Goal: Information Seeking & Learning: Learn about a topic

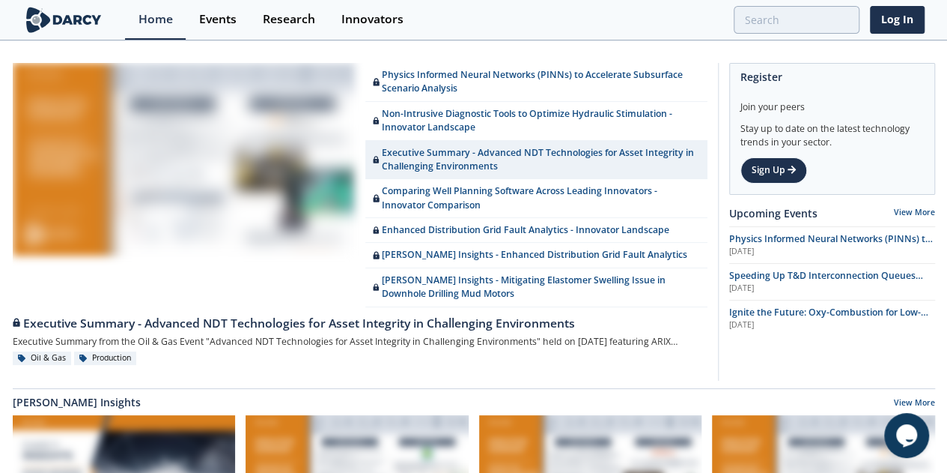
click at [938, 12] on section "Home Events Research Innovators Log In" at bounding box center [473, 20] width 947 height 40
click at [914, 17] on link "Log In" at bounding box center [897, 20] width 55 height 28
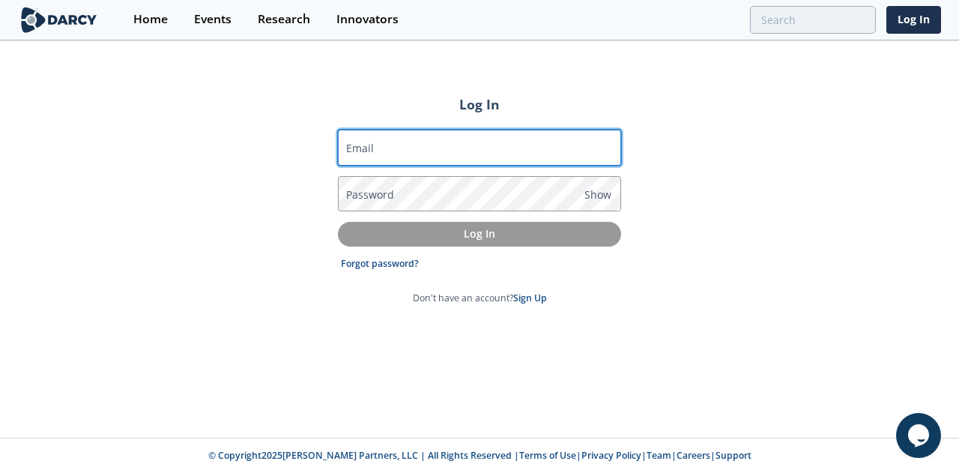
type input "[EMAIL_ADDRESS][DOMAIN_NAME]"
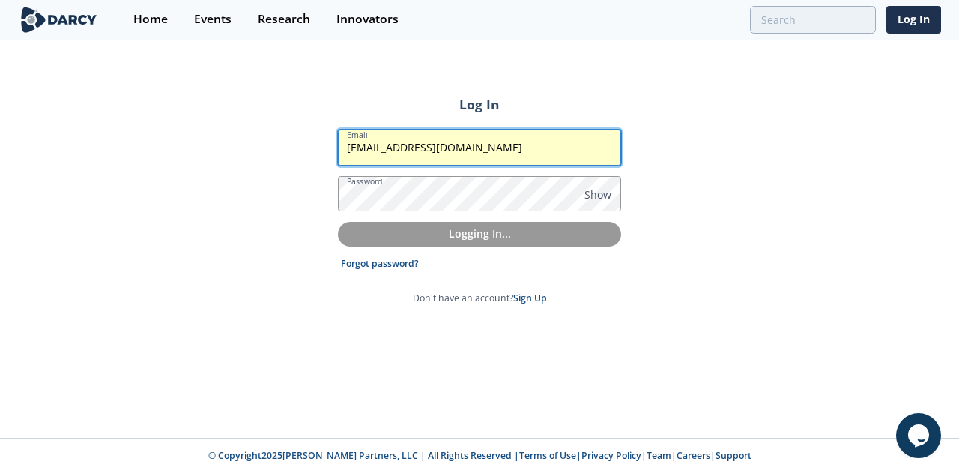
click at [464, 144] on input "[EMAIL_ADDRESS][DOMAIN_NAME]" at bounding box center [479, 148] width 283 height 36
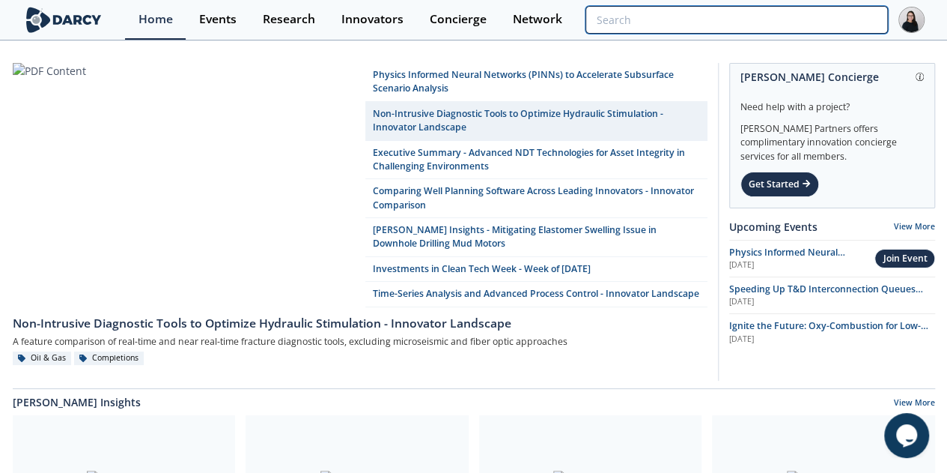
click at [864, 21] on input "search" at bounding box center [737, 20] width 302 height 28
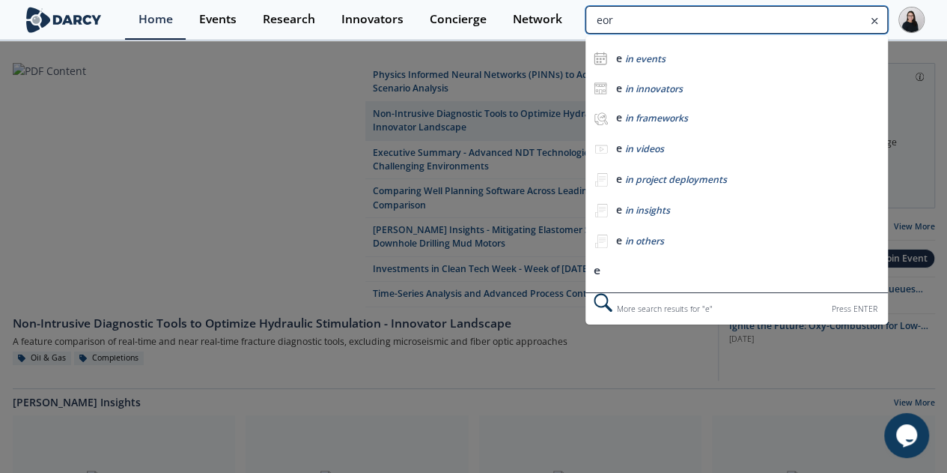
type input "eor"
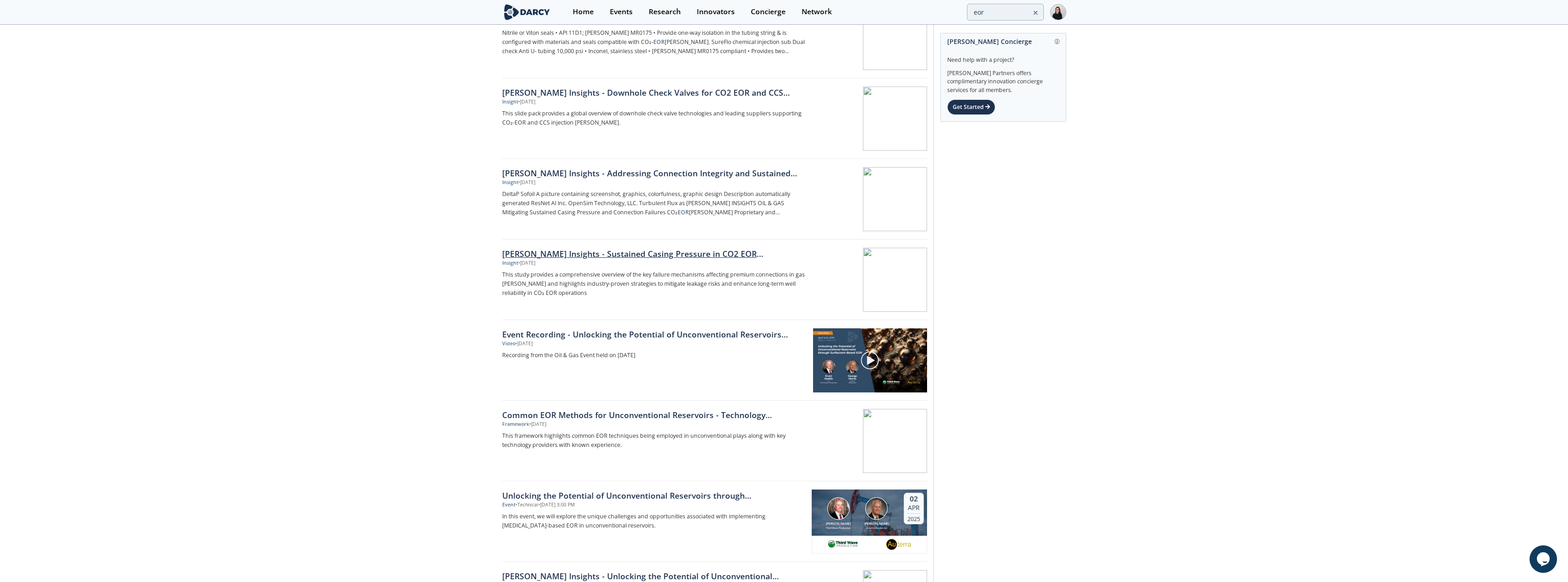
scroll to position [320, 0]
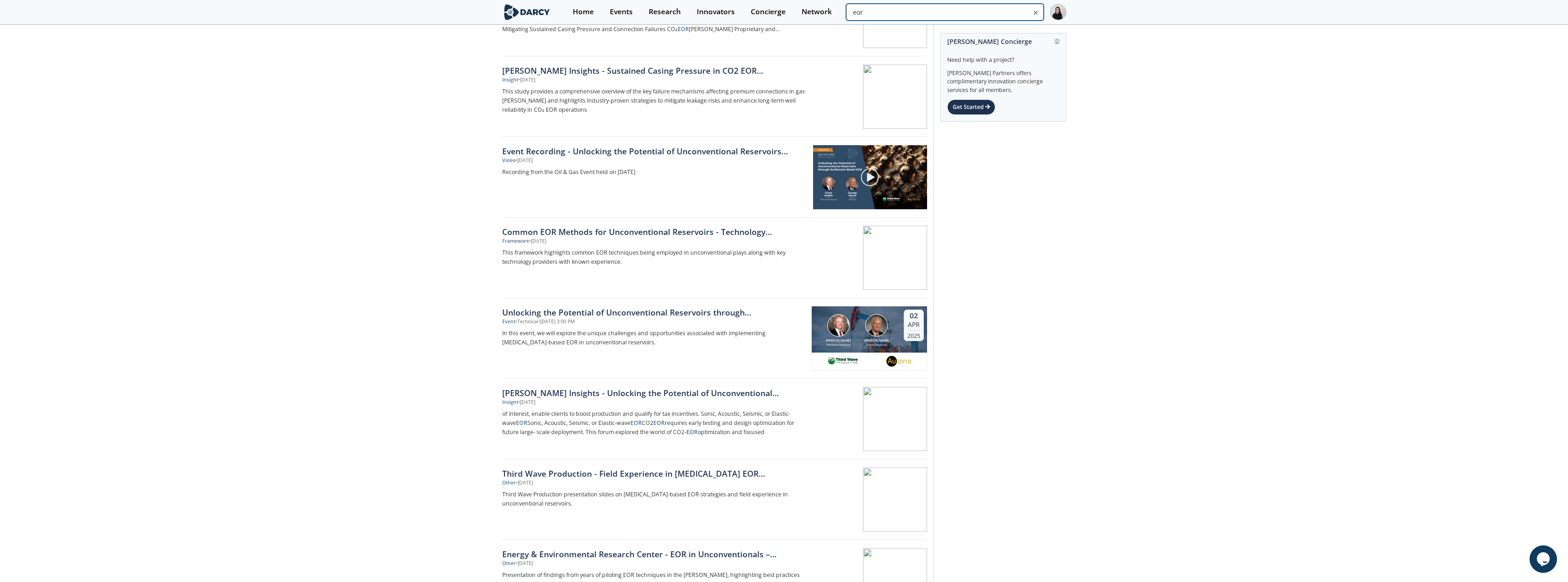
click at [586, 9] on input "eor" at bounding box center [944, 12] width 197 height 17
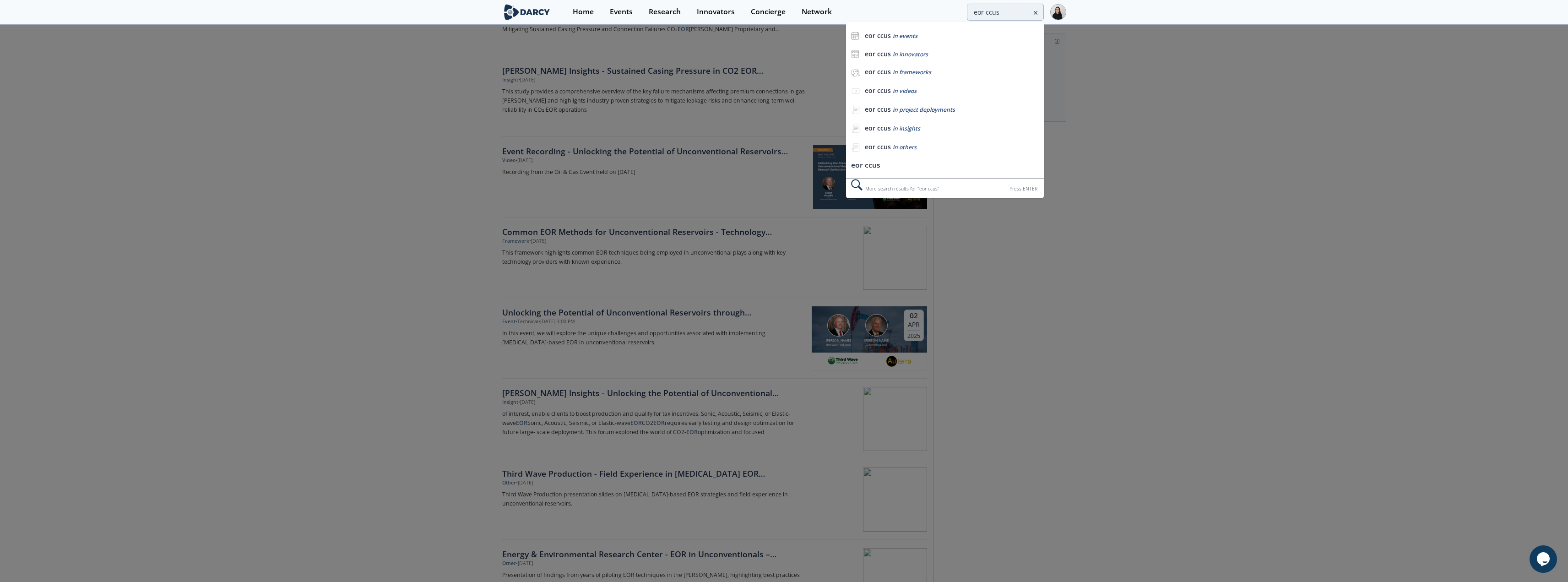
scroll to position [0, 0]
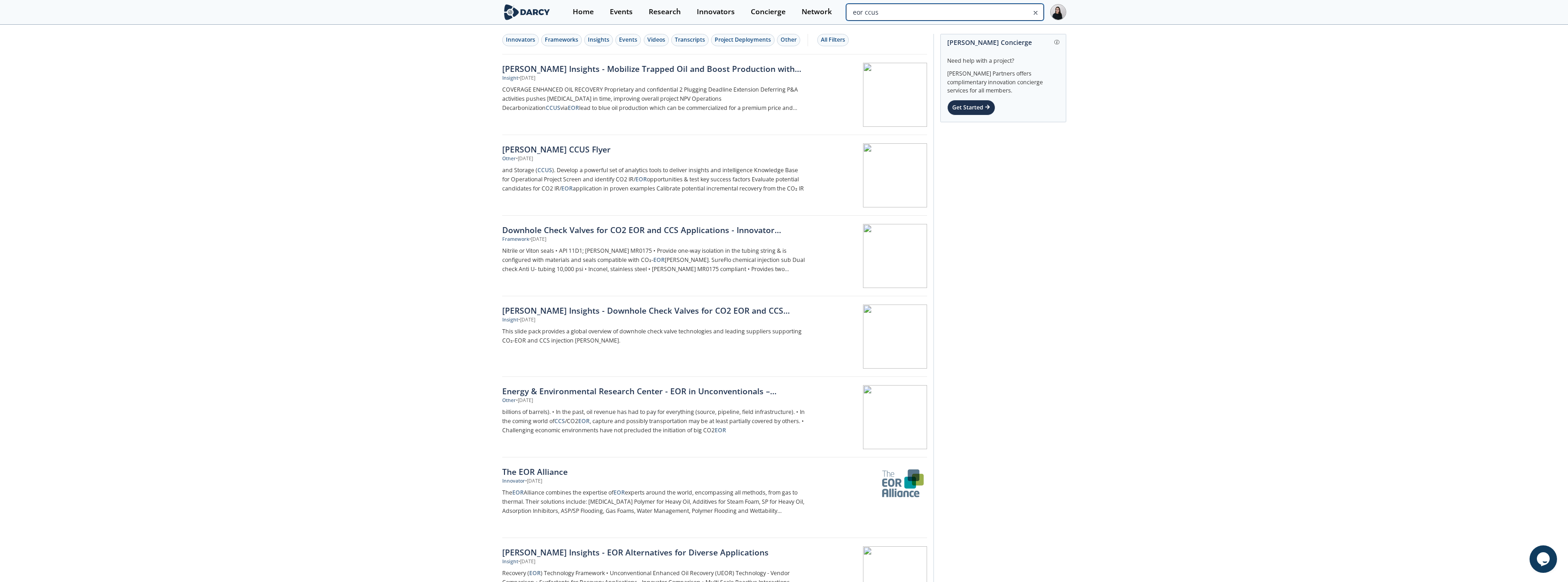
click at [586, 4] on input "eor ccus" at bounding box center [944, 12] width 197 height 17
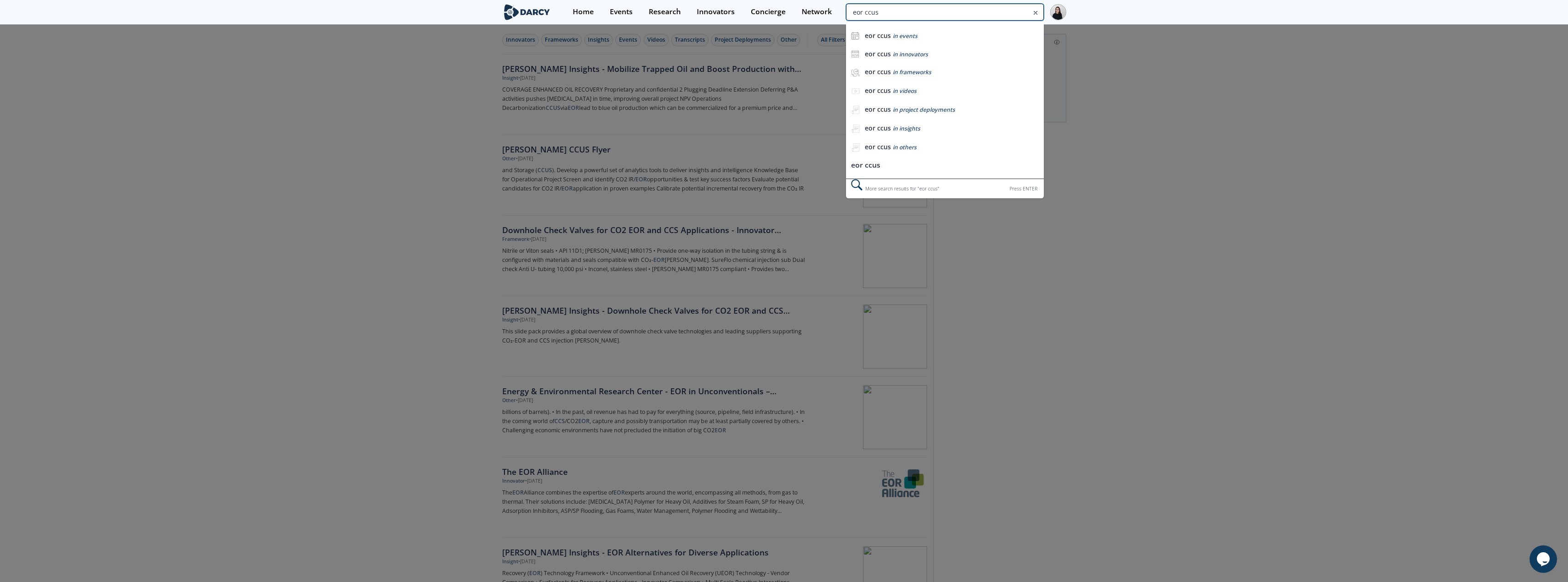
click at [586, 6] on input "eor ccus" at bounding box center [944, 12] width 197 height 17
click at [586, 12] on input "eor ccus" at bounding box center [944, 12] width 197 height 17
click at [586, 15] on input "eor ccus" at bounding box center [944, 12] width 197 height 17
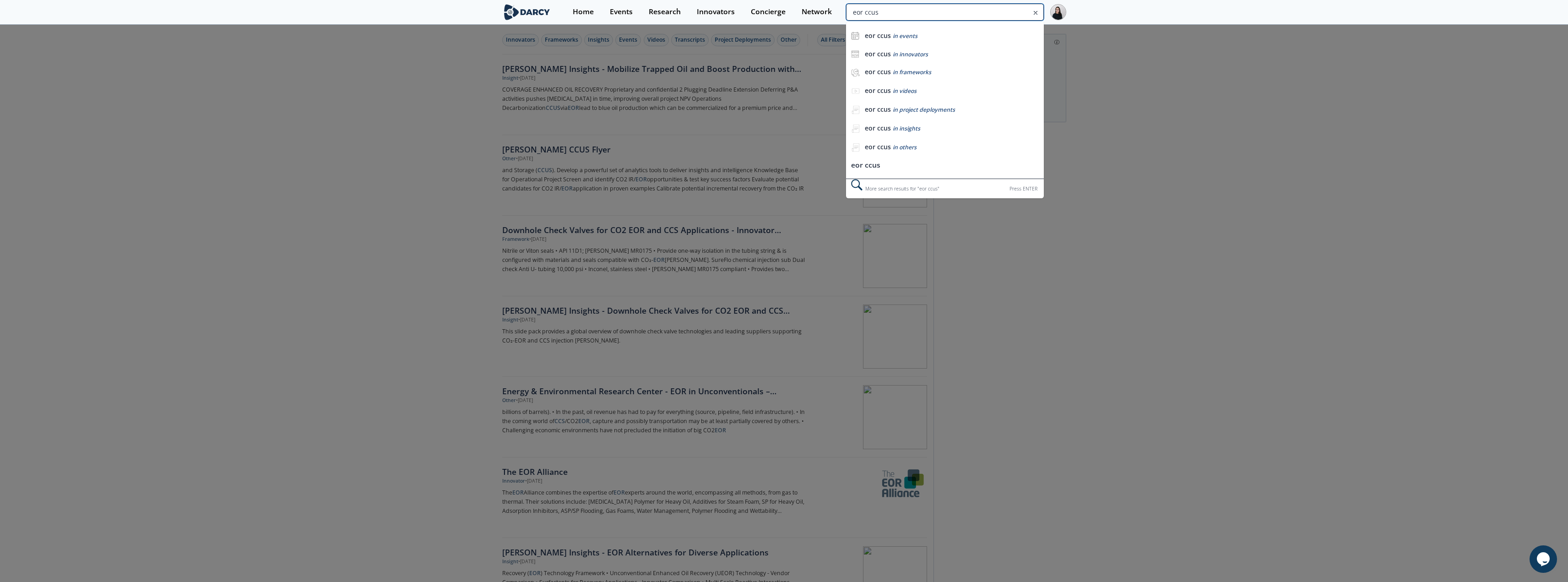
click at [586, 15] on input "eor ccus" at bounding box center [944, 12] width 197 height 17
type input "co2 eor"
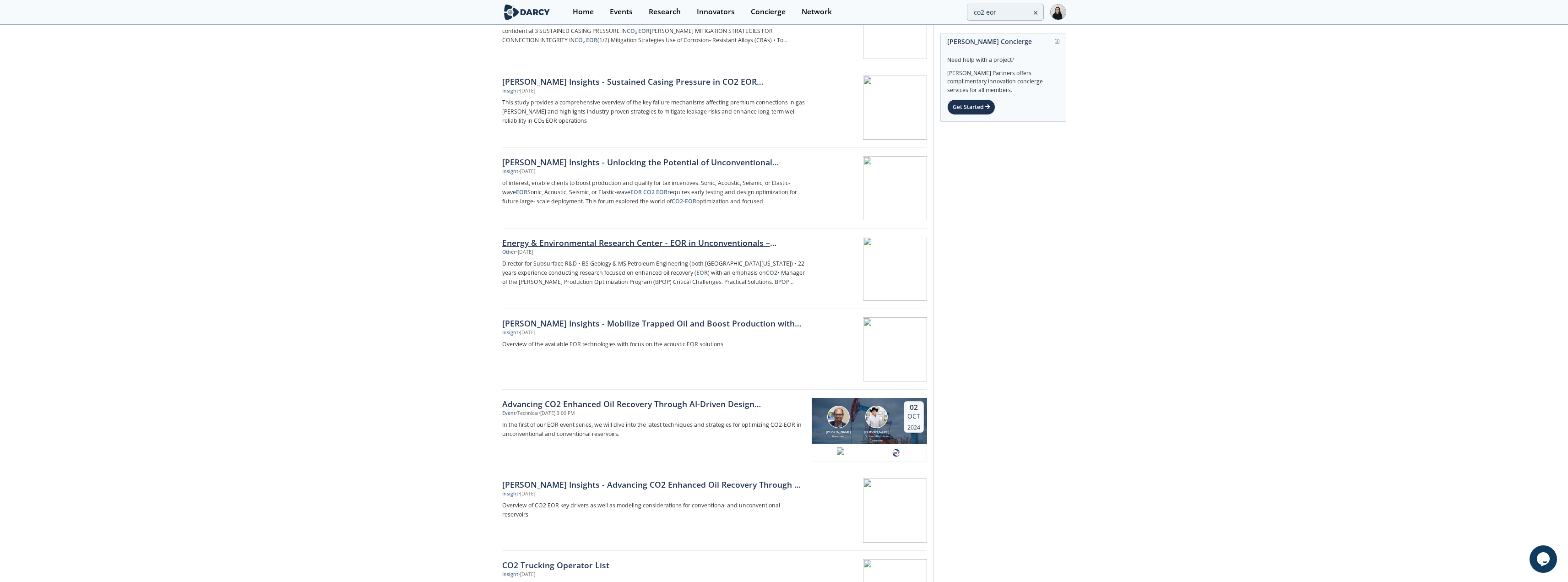
scroll to position [320, 0]
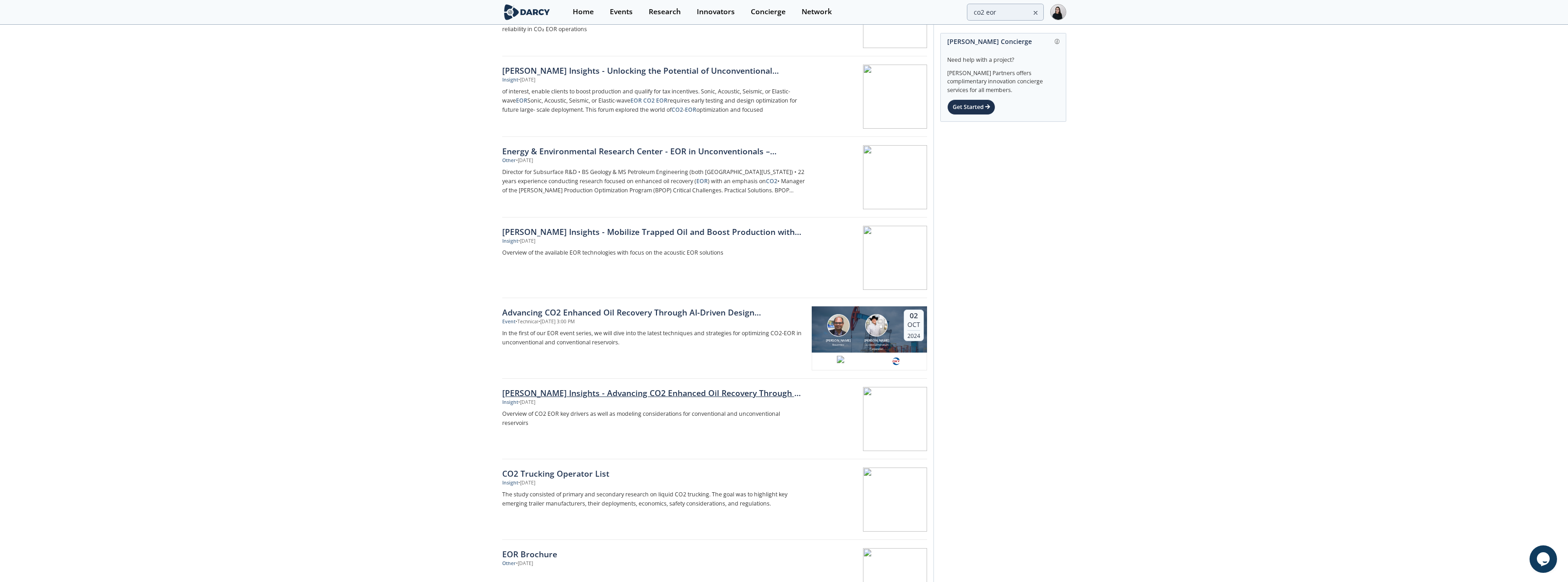
click at [586, 289] on div "[PERSON_NAME] Insights - Advancing CO2 Enhanced Oil Recovery Through AI-Driven …" at bounding box center [653, 392] width 303 height 12
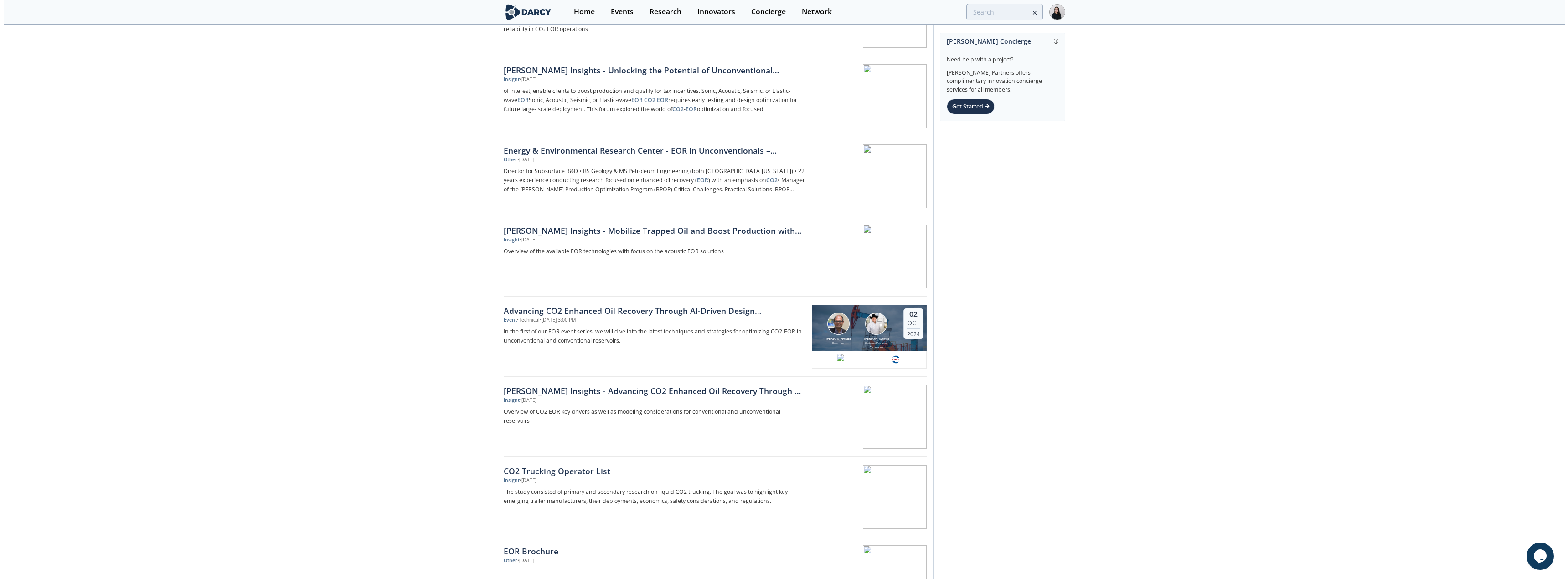
scroll to position [0, 0]
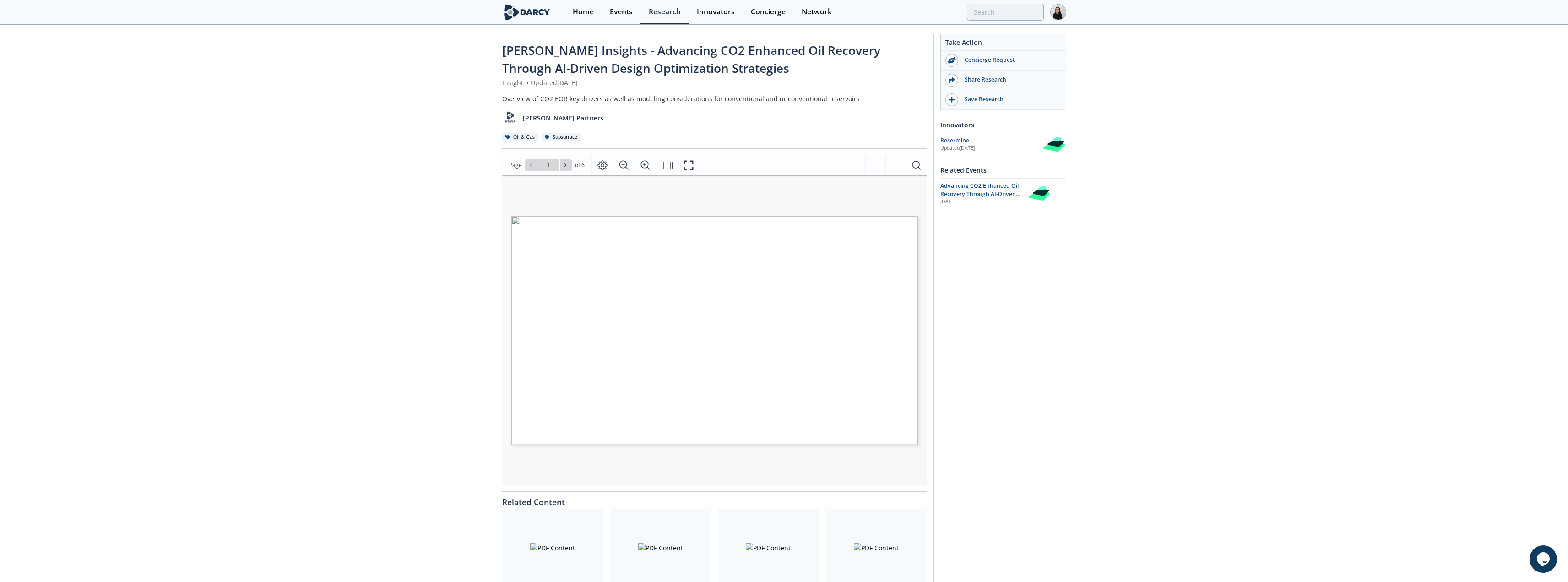
click at [586, 289] on div at bounding box center [660, 548] width 101 height 77
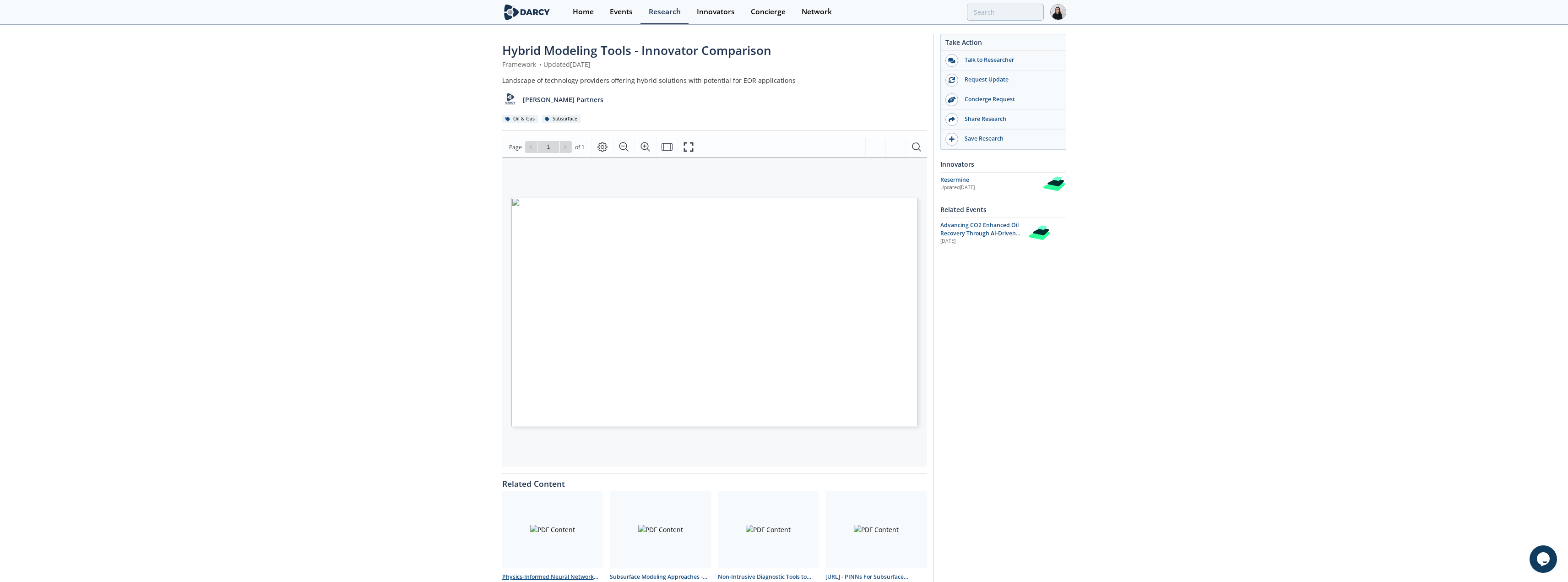
click at [557, 289] on div at bounding box center [553, 530] width 101 height 77
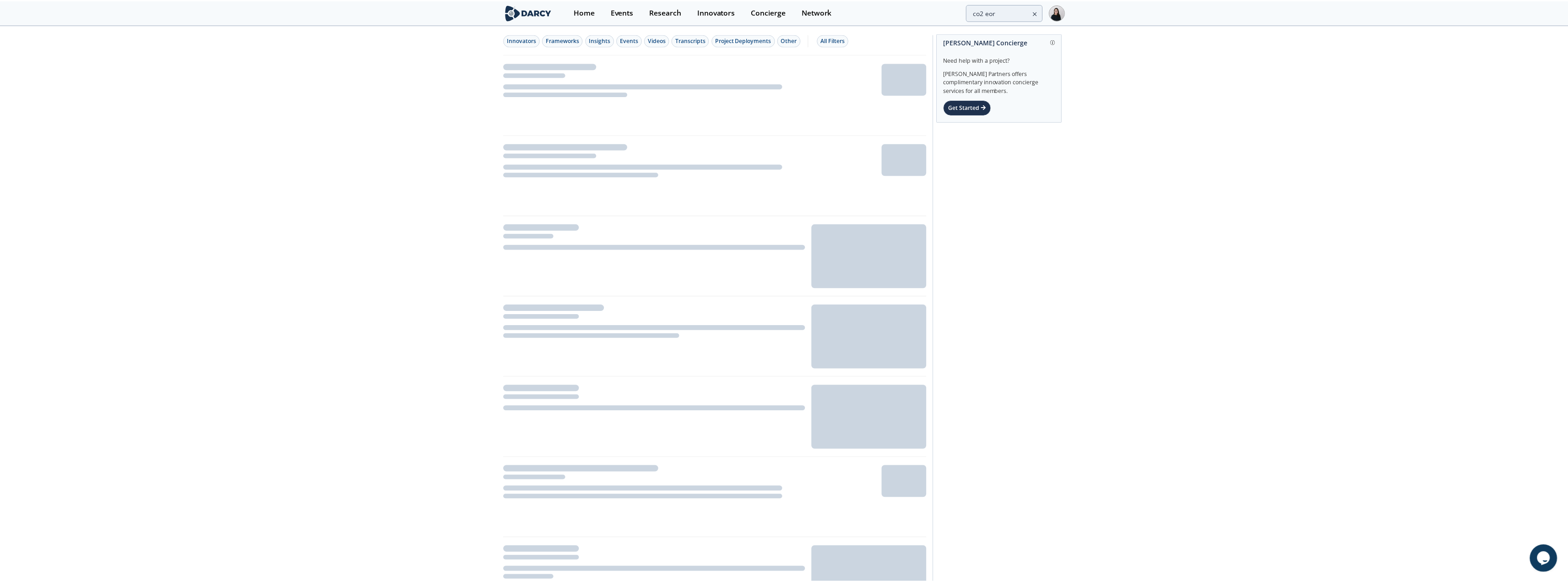
scroll to position [313, 0]
type input "eor"
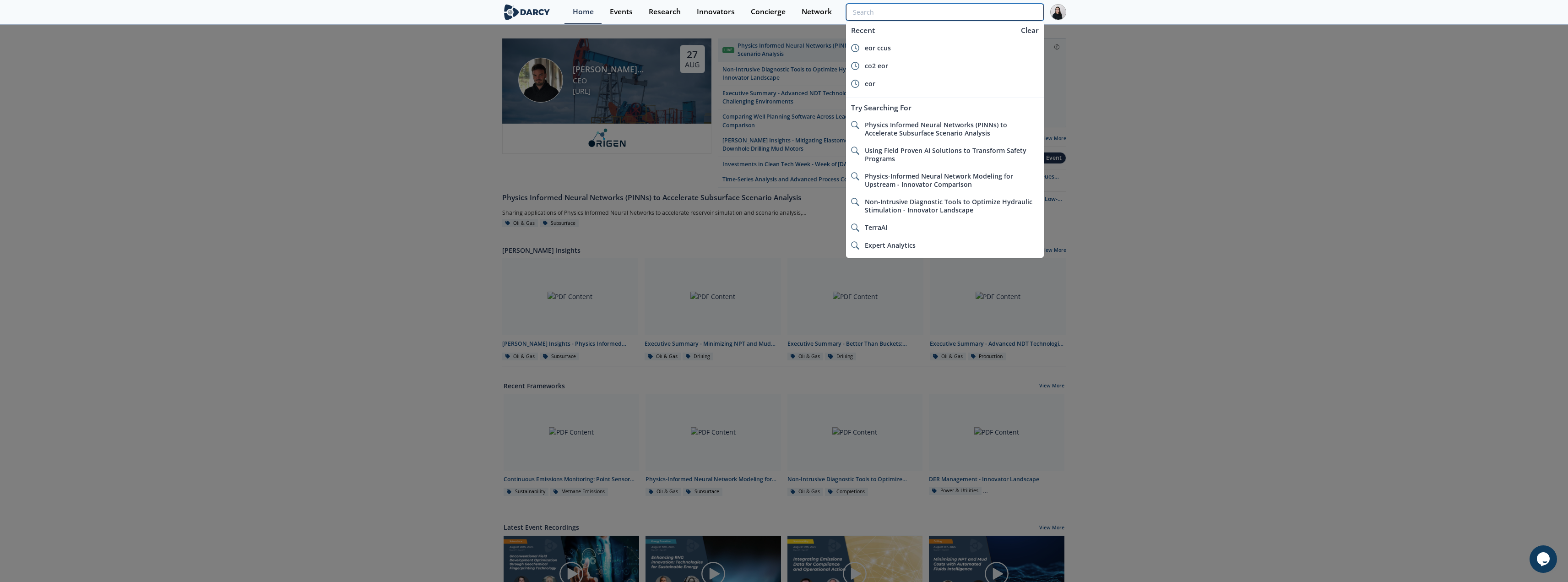
click at [586, 10] on input "search" at bounding box center [944, 12] width 197 height 17
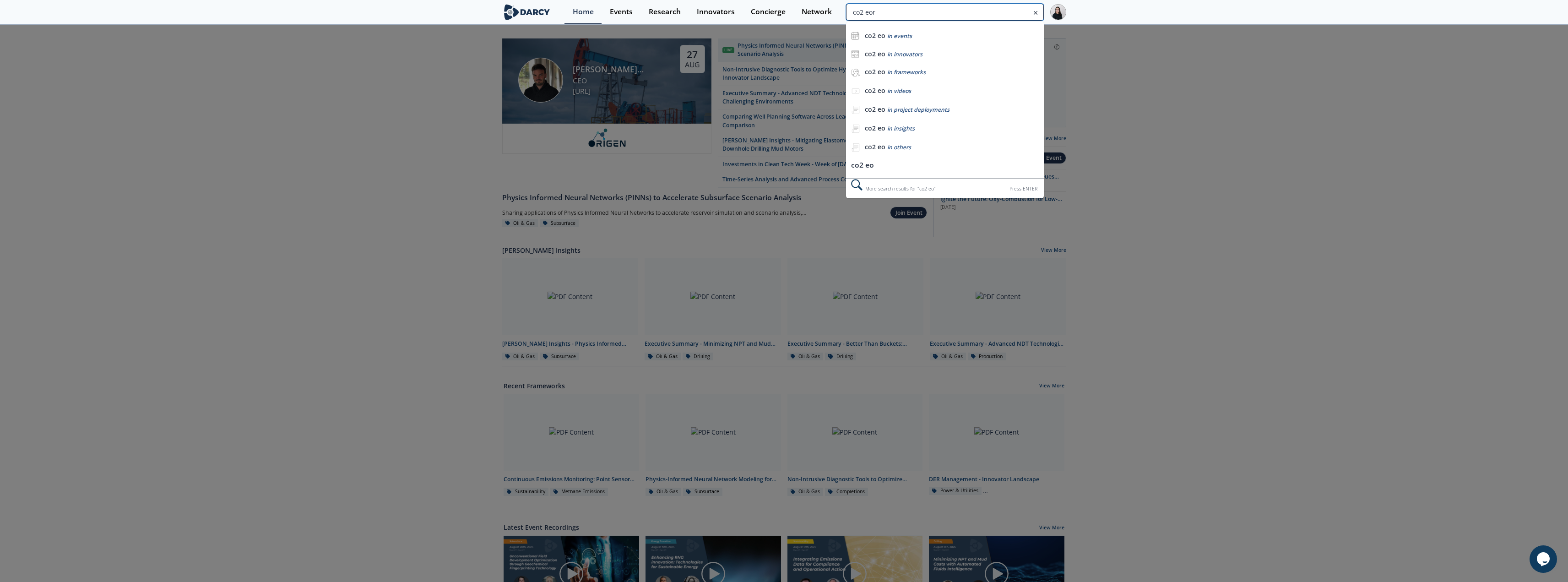
type input "co2 eor"
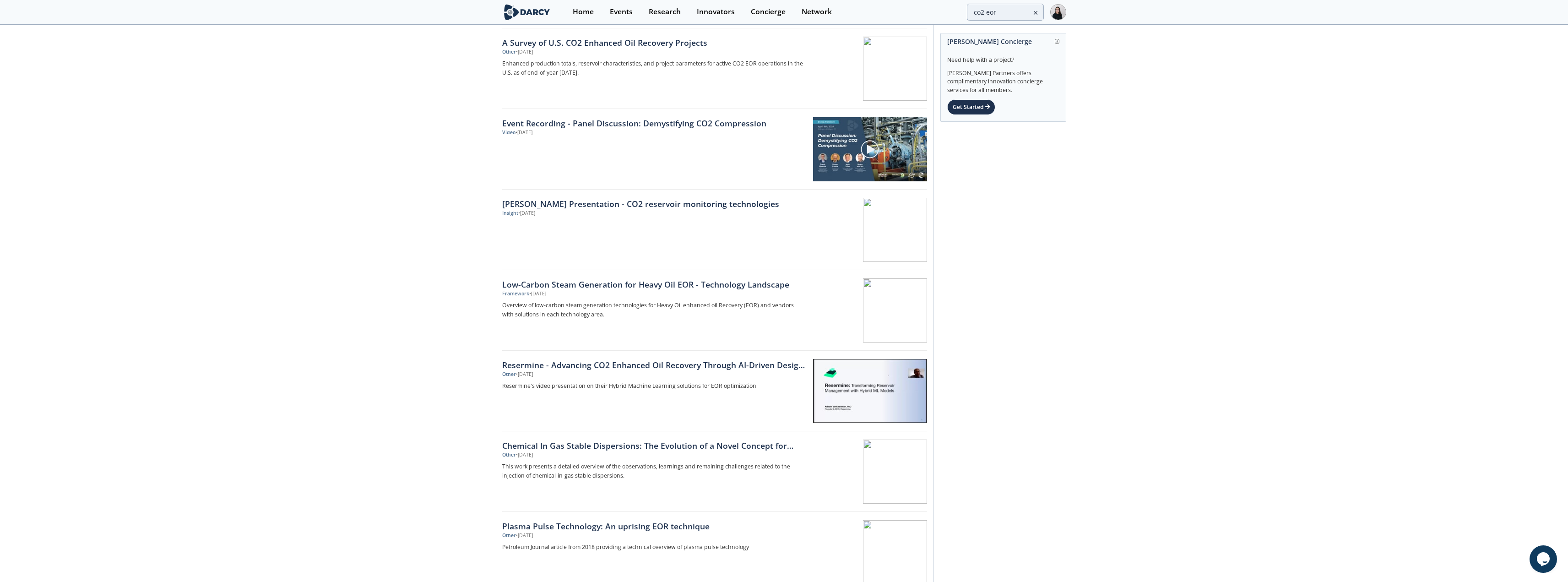
scroll to position [729, 0]
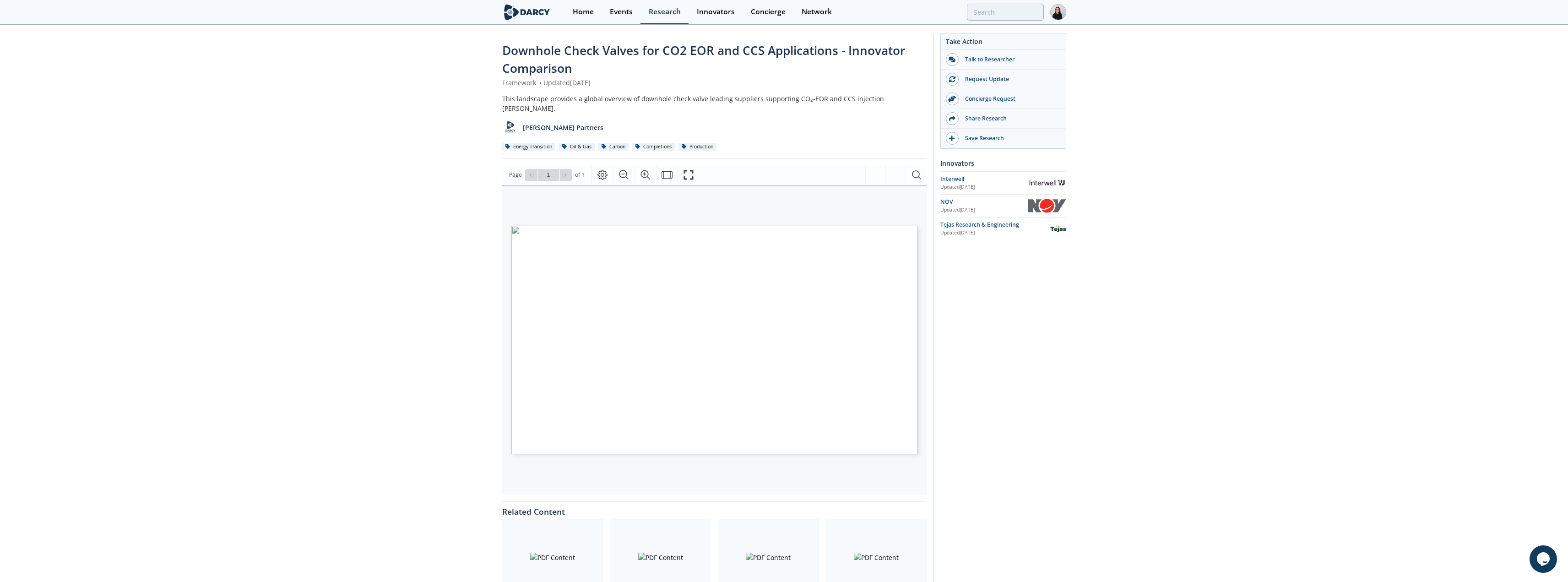
scroll to position [46, 0]
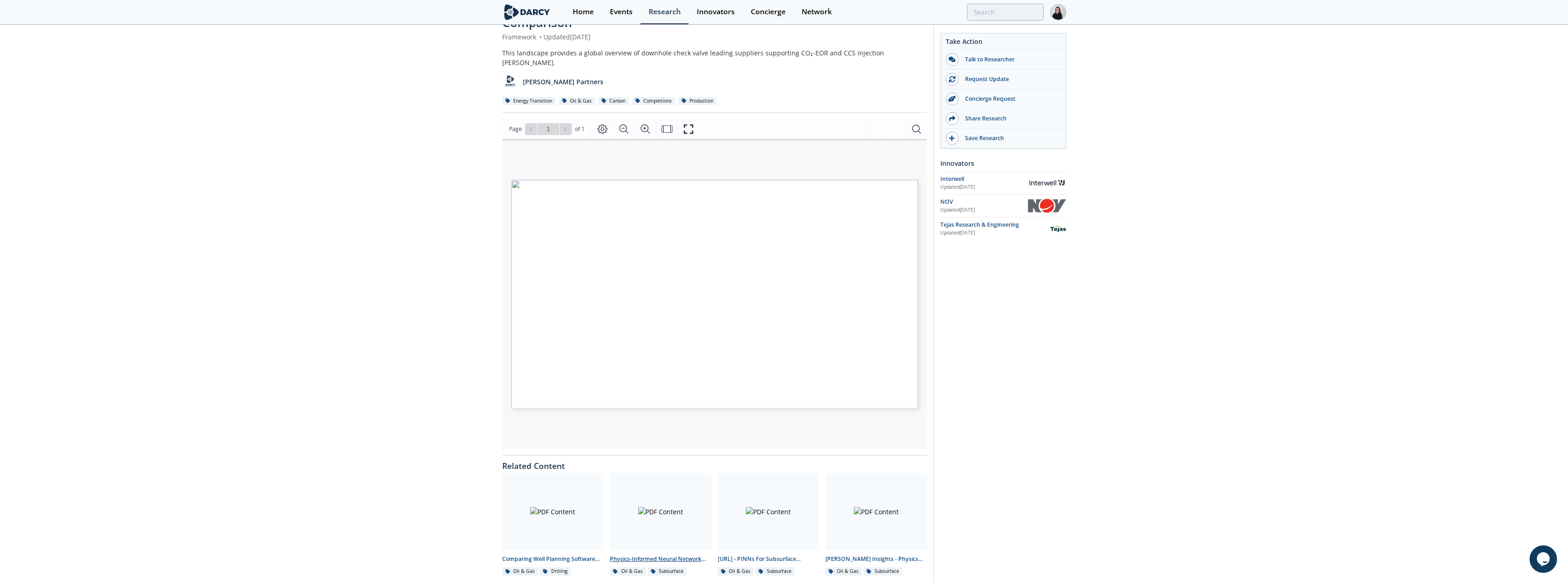
click at [674, 515] on div at bounding box center [660, 512] width 101 height 77
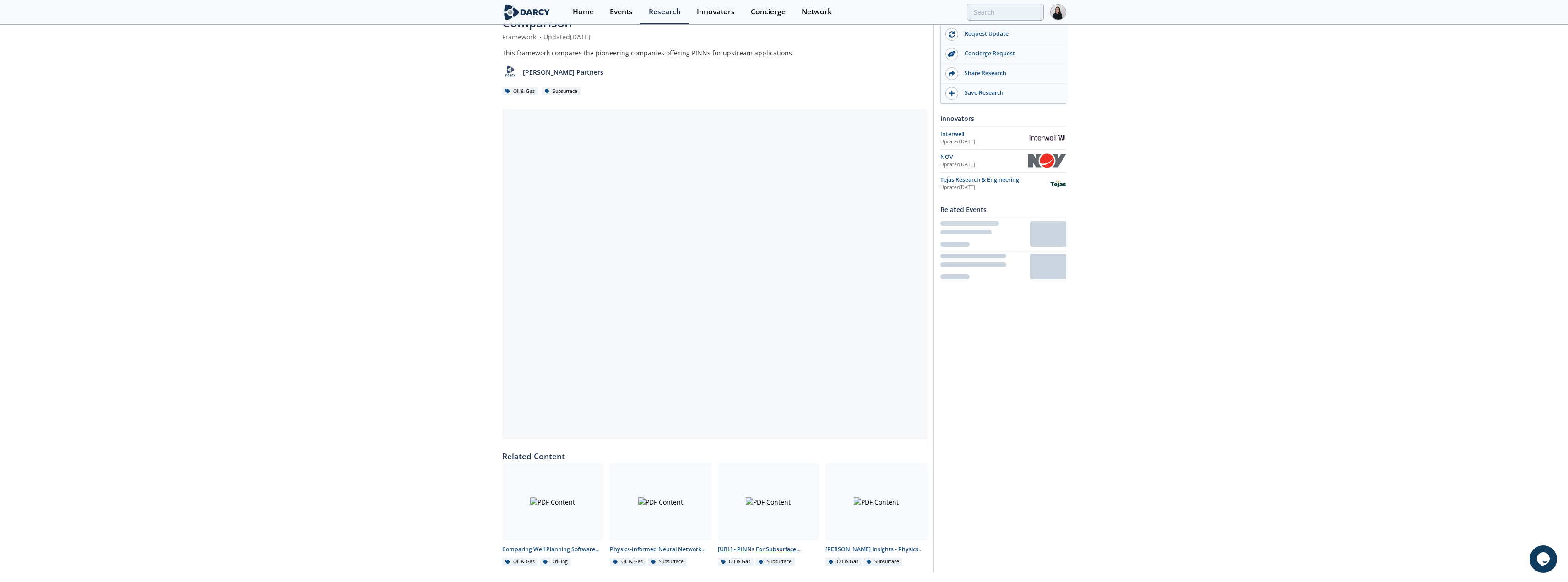
click at [757, 496] on div "Related Content Comparing Well Planning Software Across Leading Innovators - In…" at bounding box center [714, 506] width 425 height 121
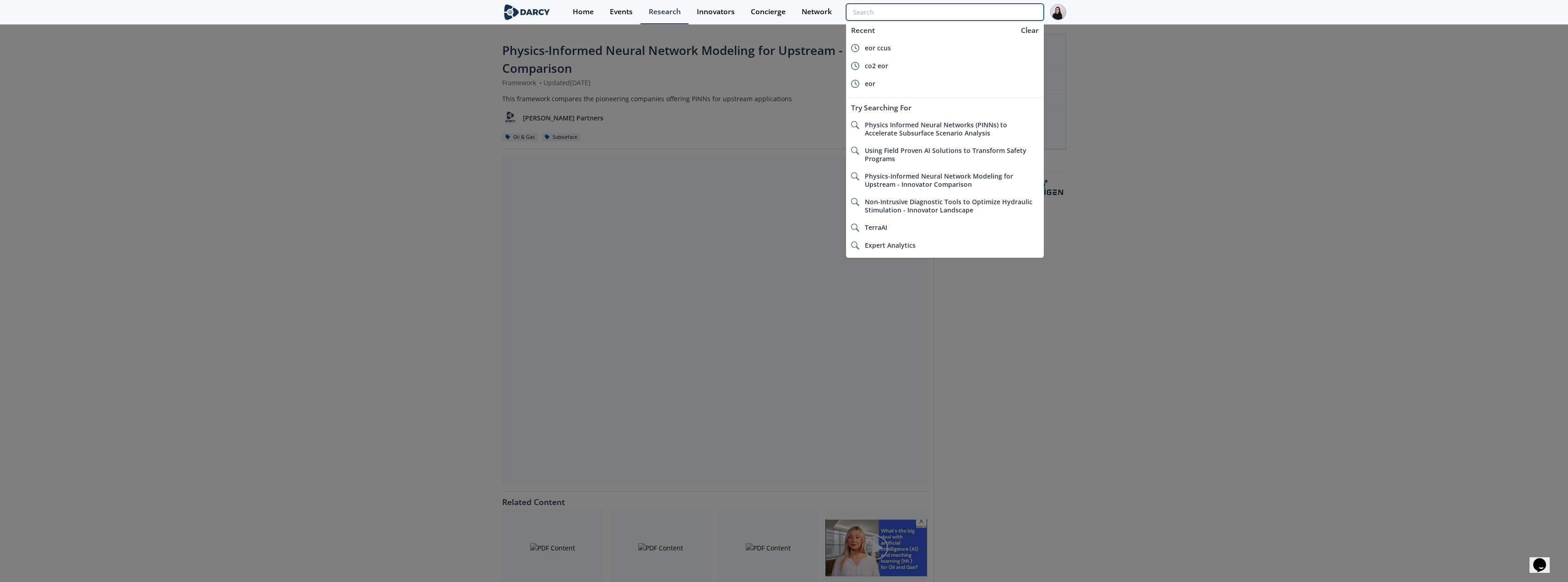
click at [978, 8] on input "search" at bounding box center [944, 12] width 197 height 17
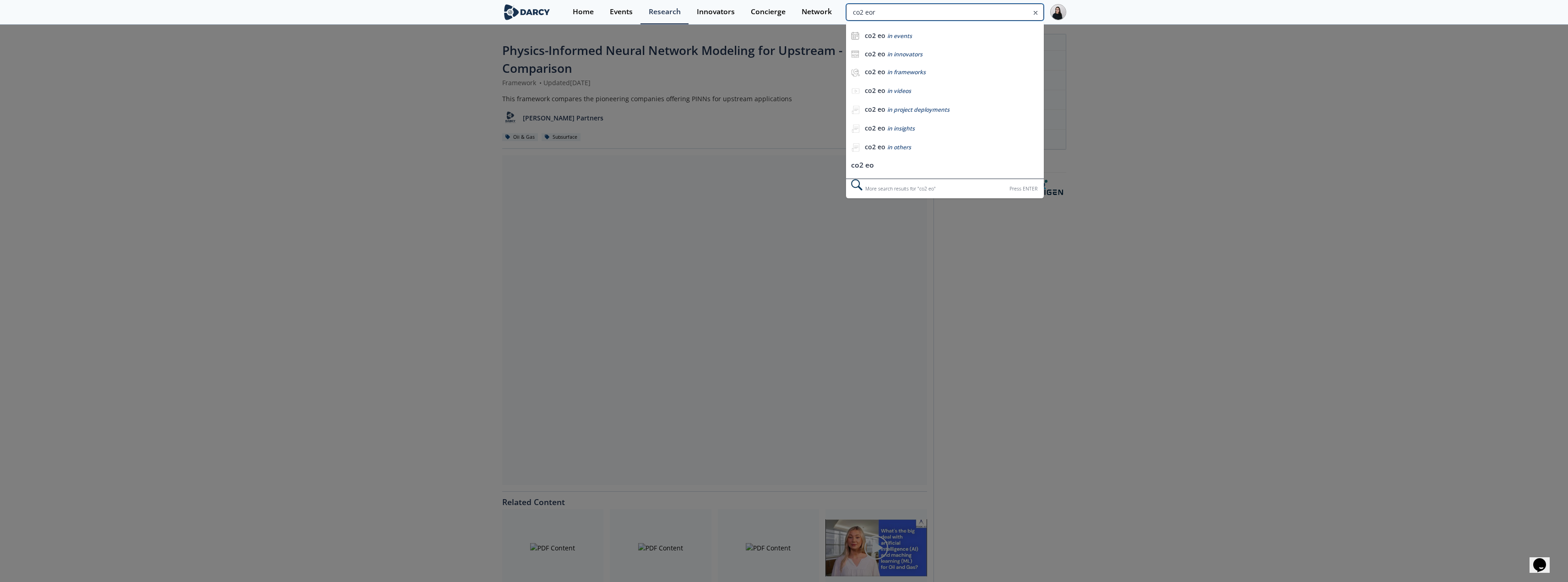
type input "co2 eor"
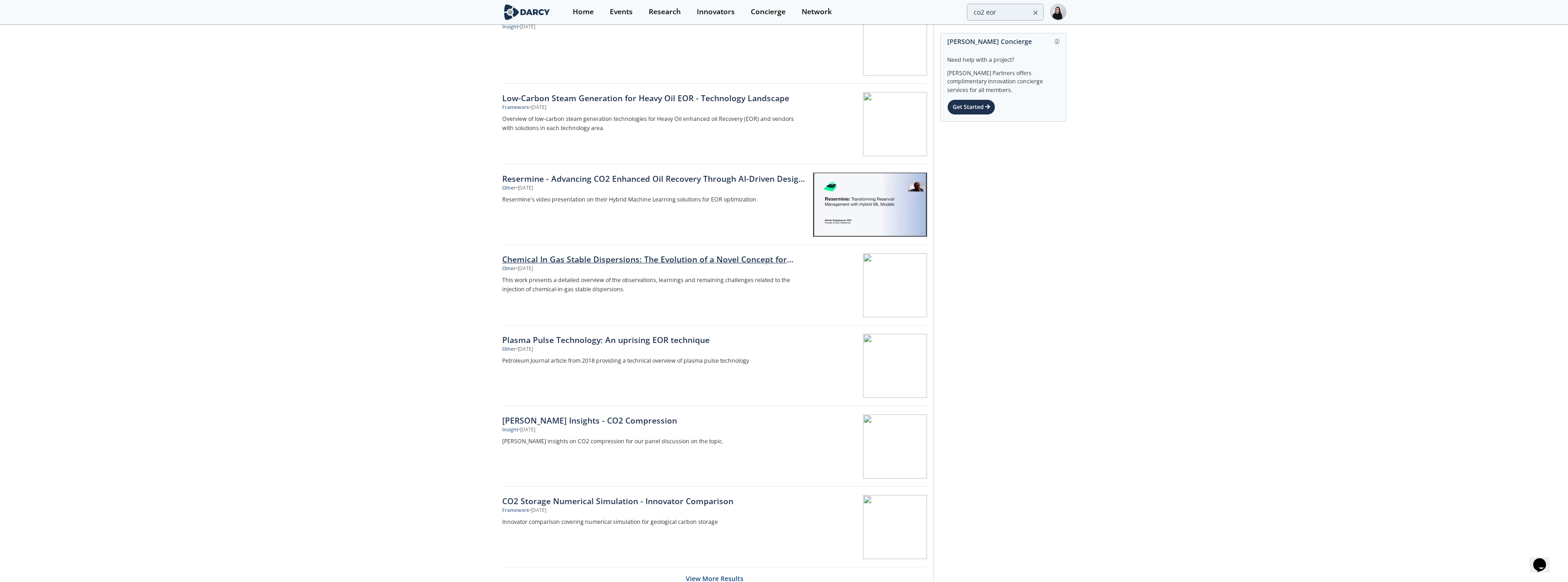
scroll to position [1141, 0]
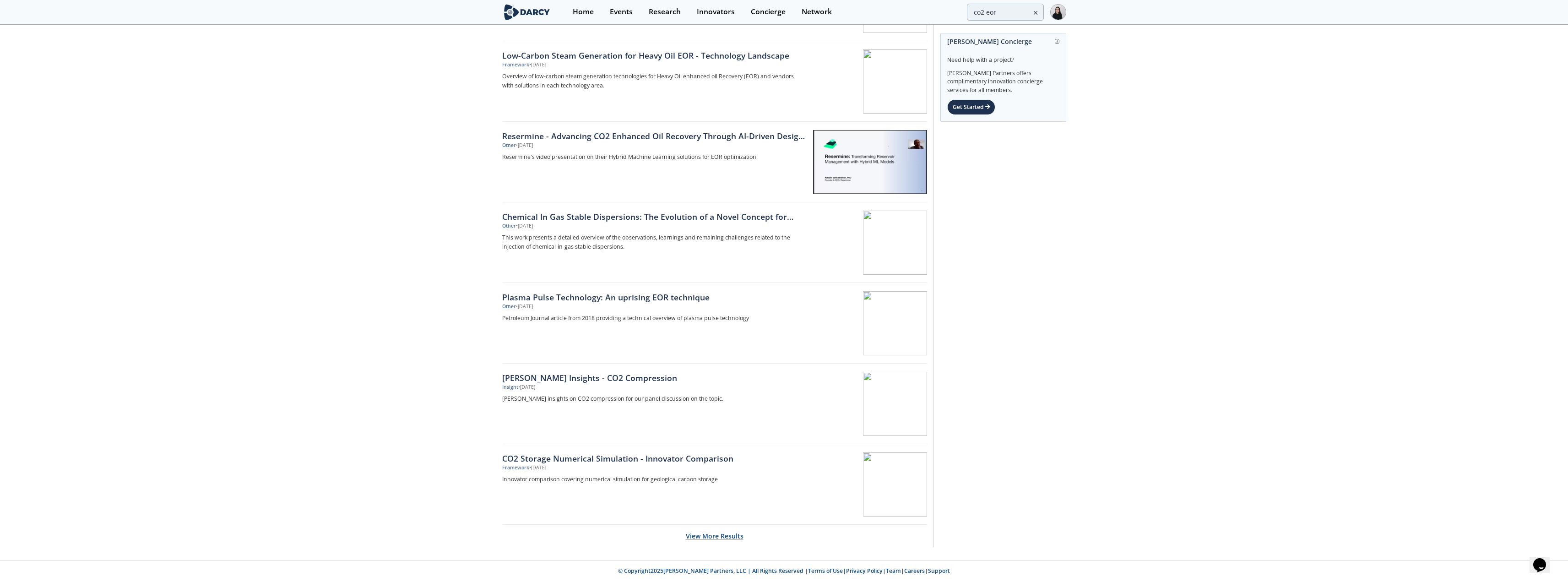
click at [708, 534] on button "View More Results" at bounding box center [715, 536] width 57 height 23
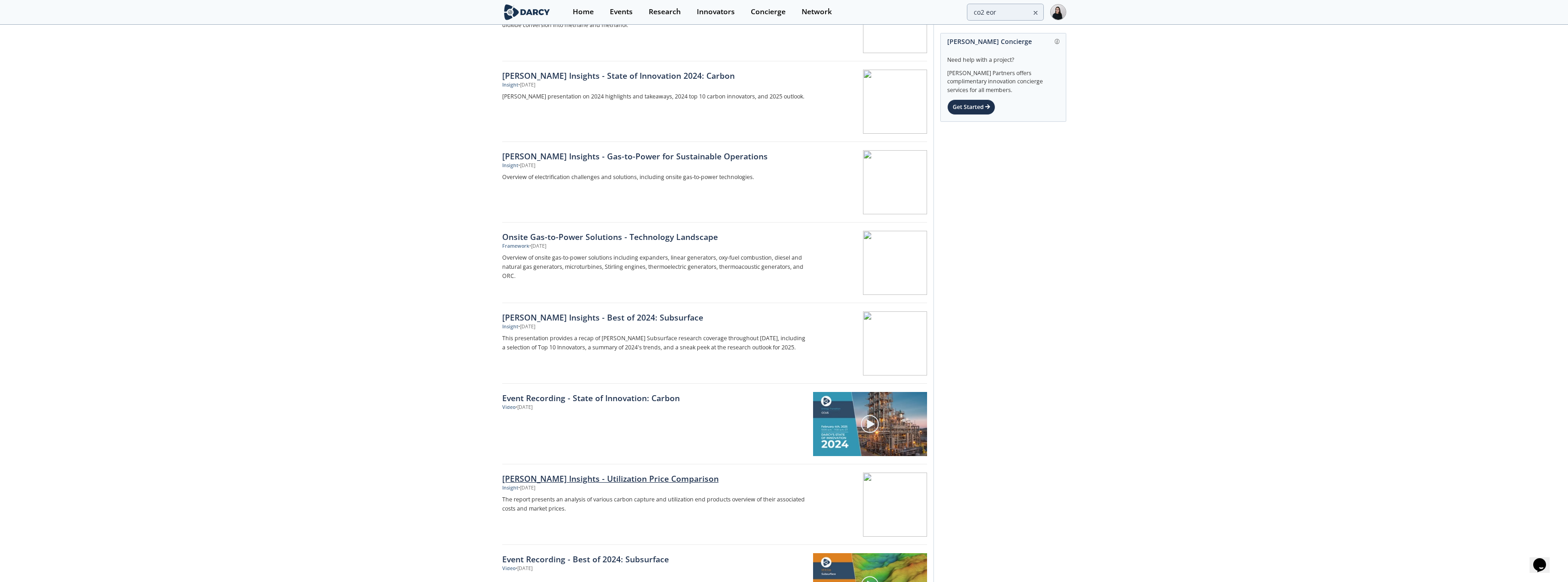
scroll to position [2753, 0]
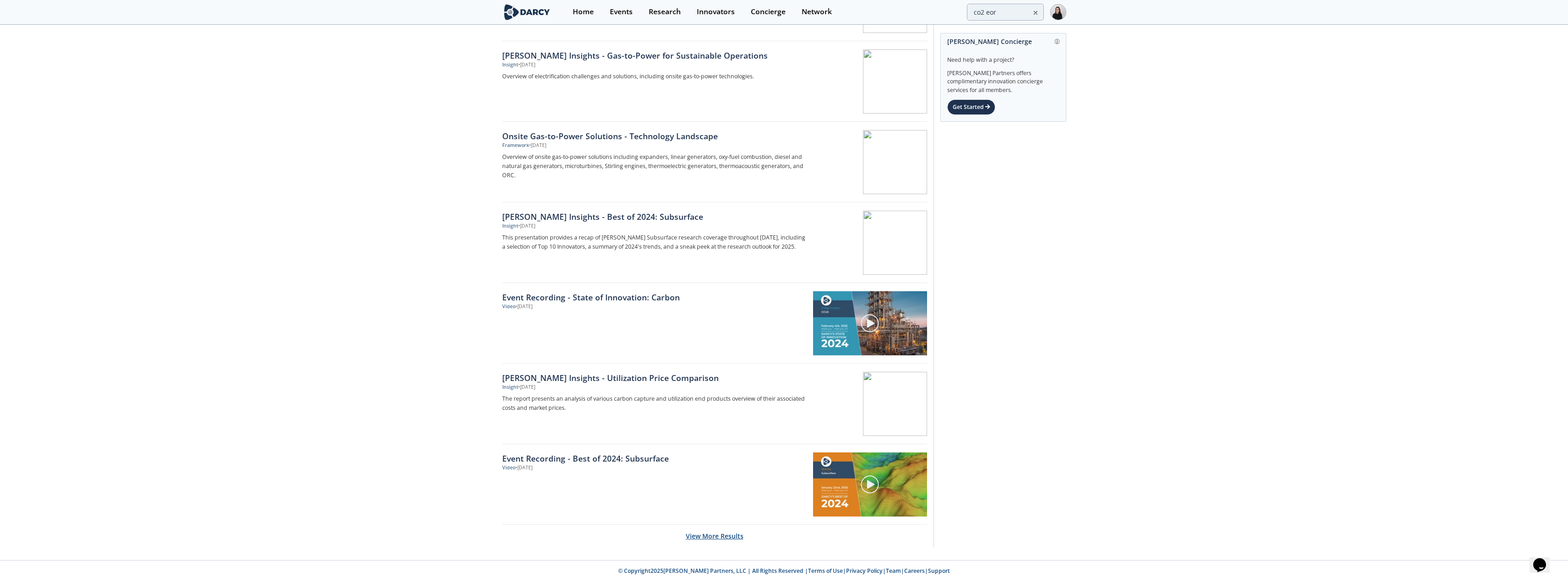
click at [710, 531] on button "View More Results" at bounding box center [715, 536] width 57 height 23
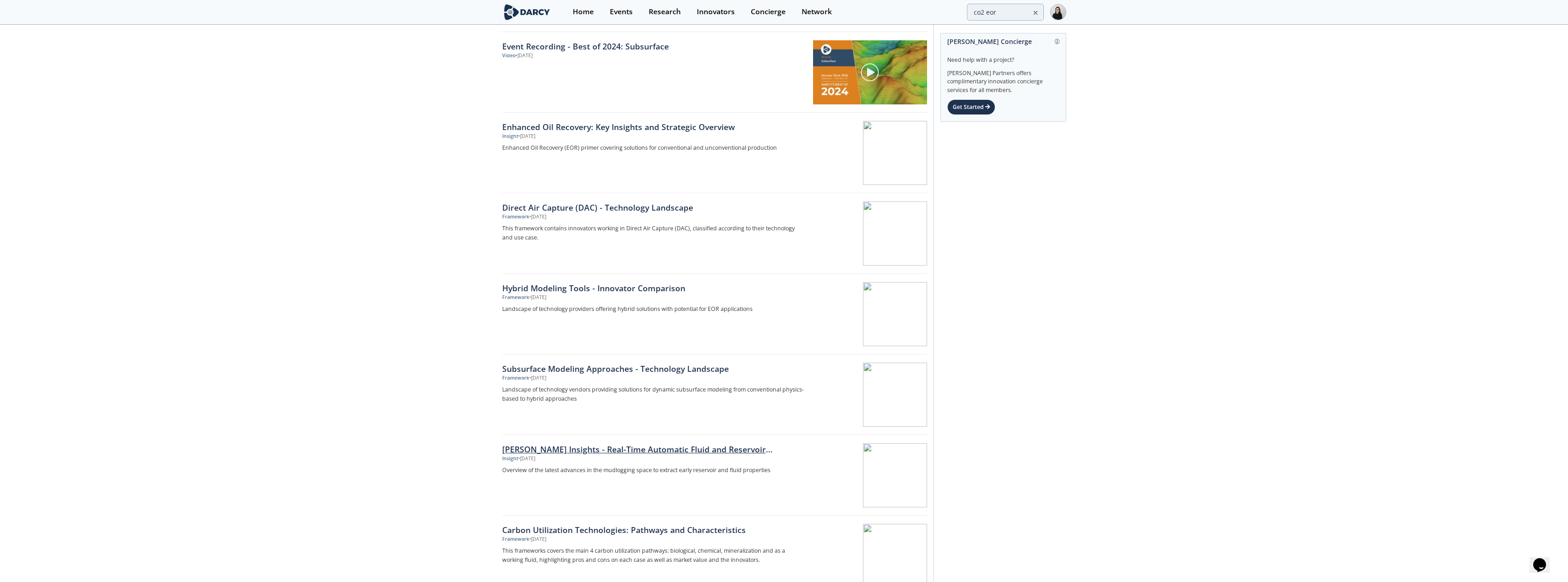
scroll to position [3348, 0]
